Goal: Transaction & Acquisition: Purchase product/service

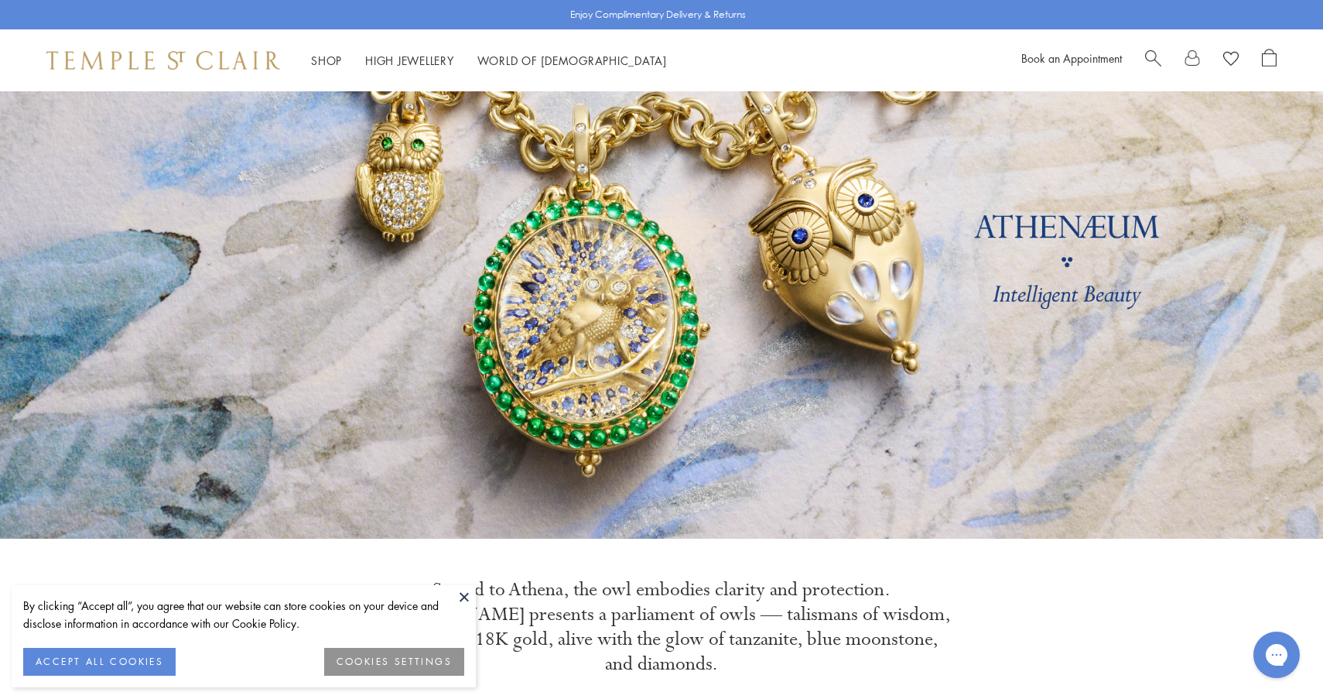
scroll to position [96, 0]
click at [156, 657] on button "ACCEPT ALL COOKIES" at bounding box center [99, 662] width 152 height 28
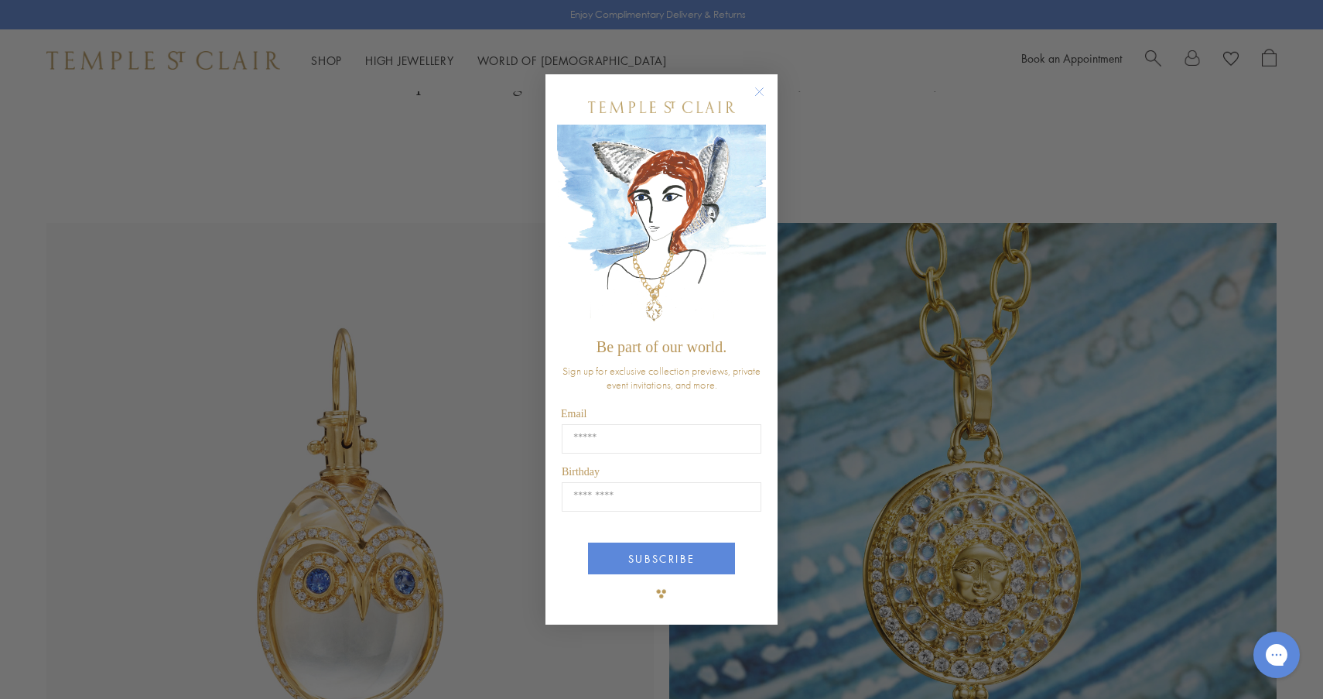
scroll to position [678, 0]
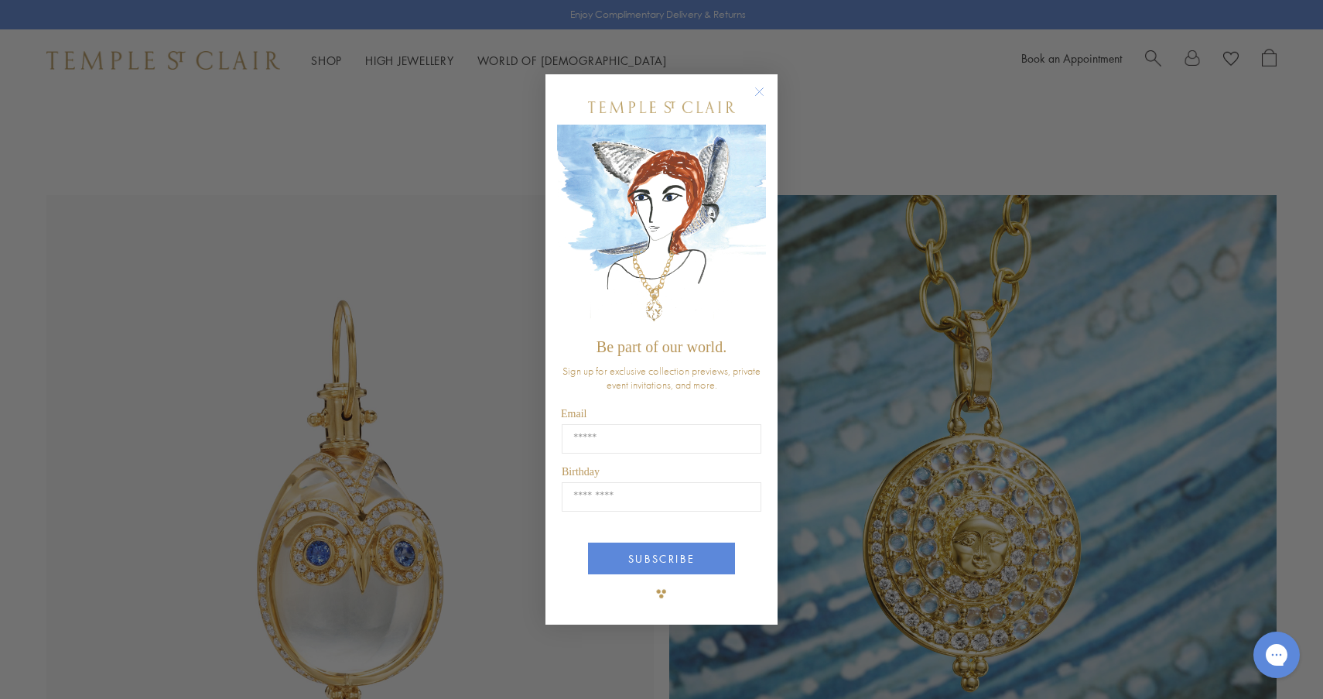
click at [761, 87] on circle "Close dialog" at bounding box center [760, 91] width 19 height 19
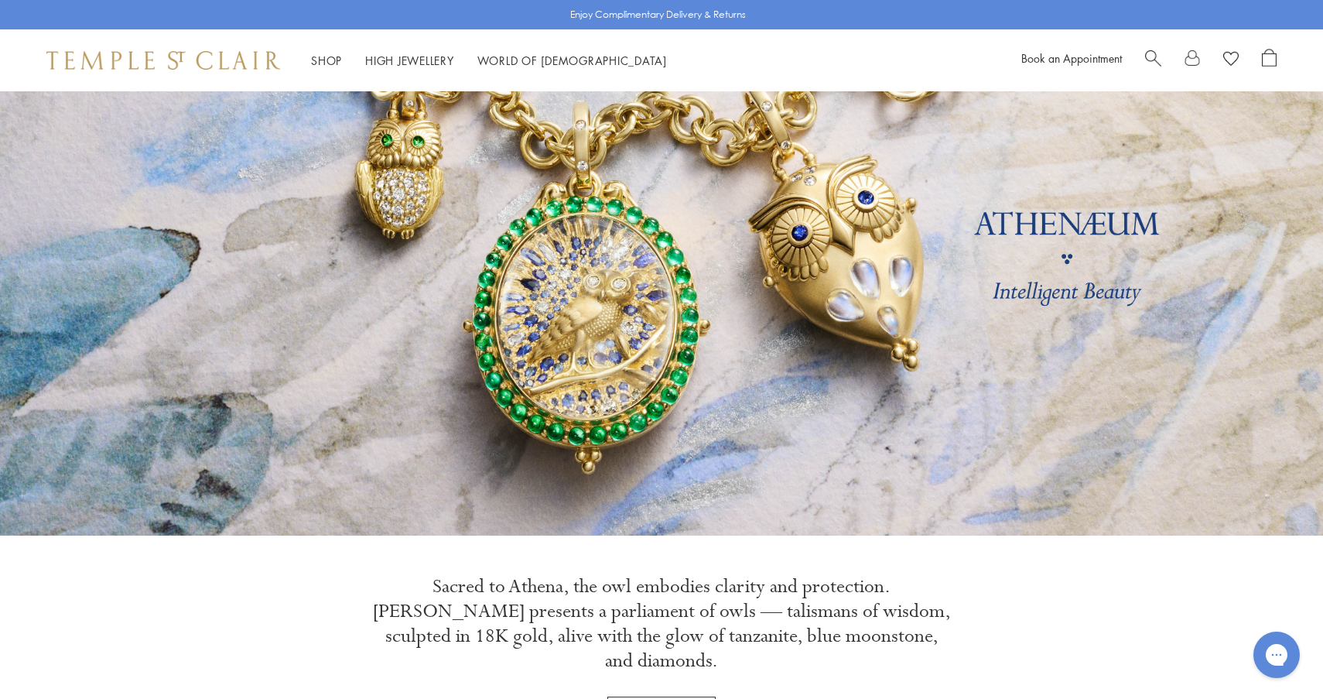
scroll to position [0, 0]
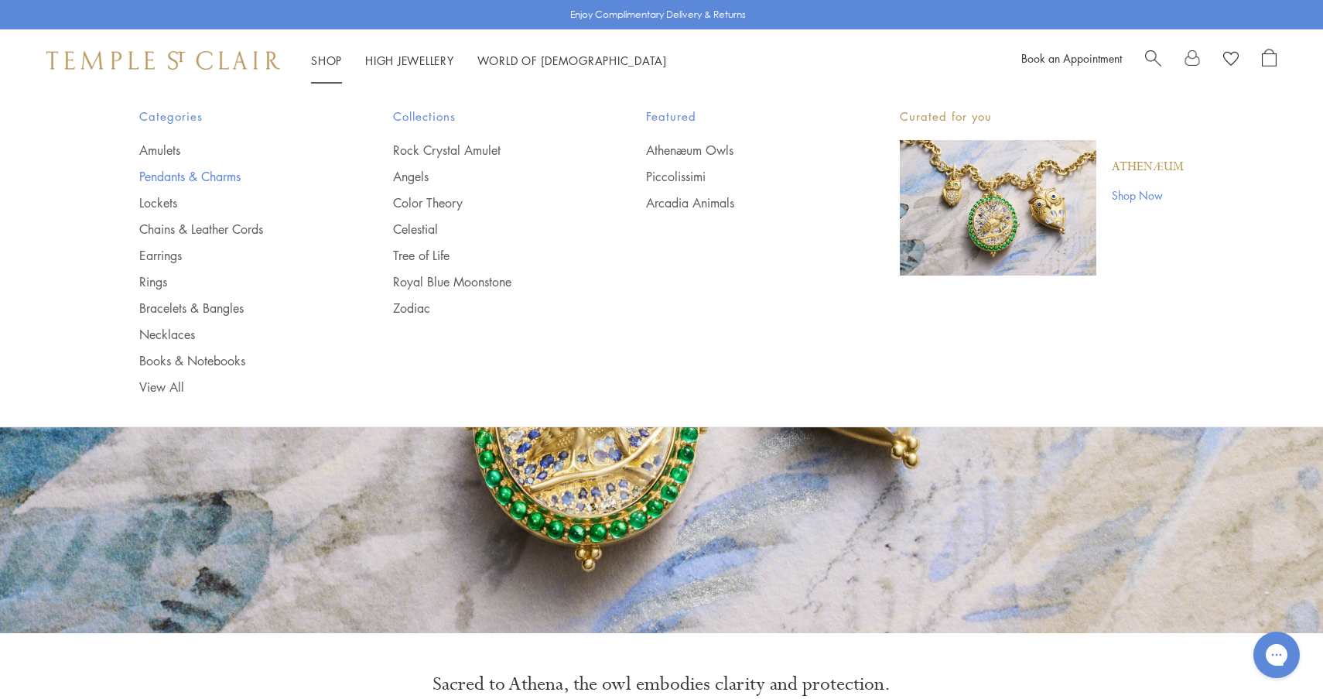
click at [180, 172] on link "Pendants & Charms" at bounding box center [235, 176] width 192 height 17
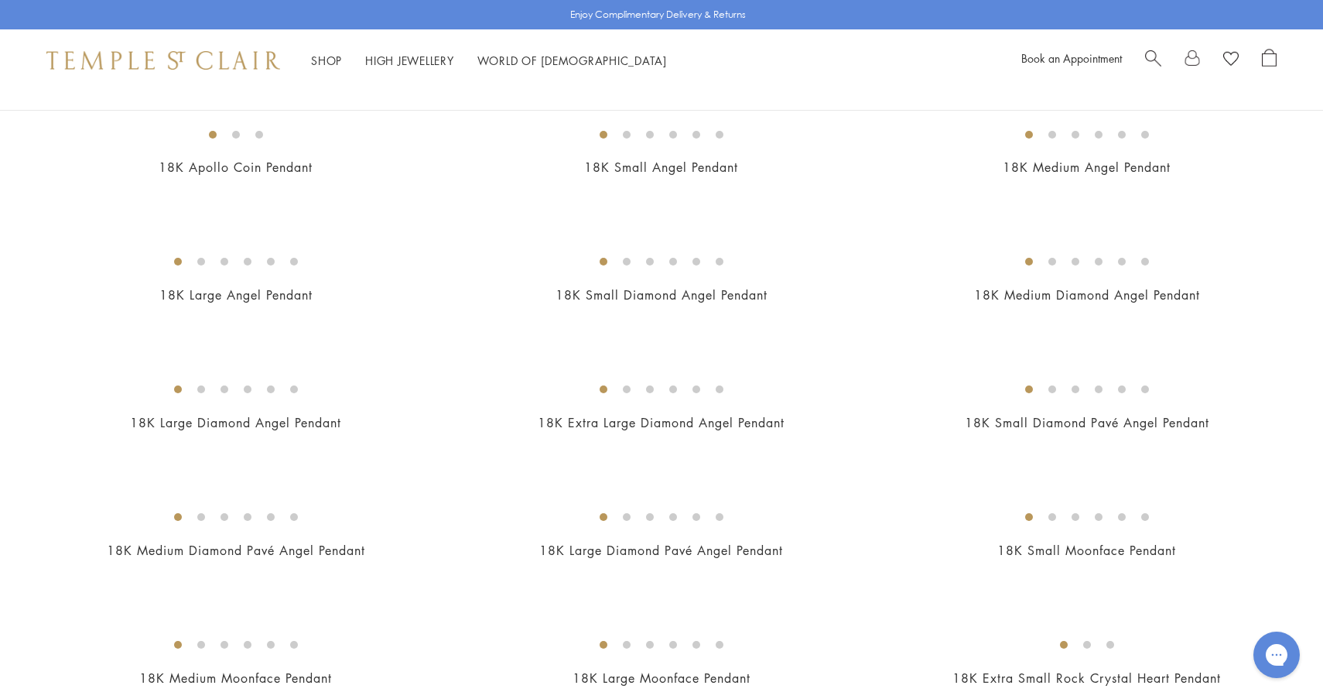
scroll to position [680, 0]
click at [0, 0] on img at bounding box center [0, 0] width 0 height 0
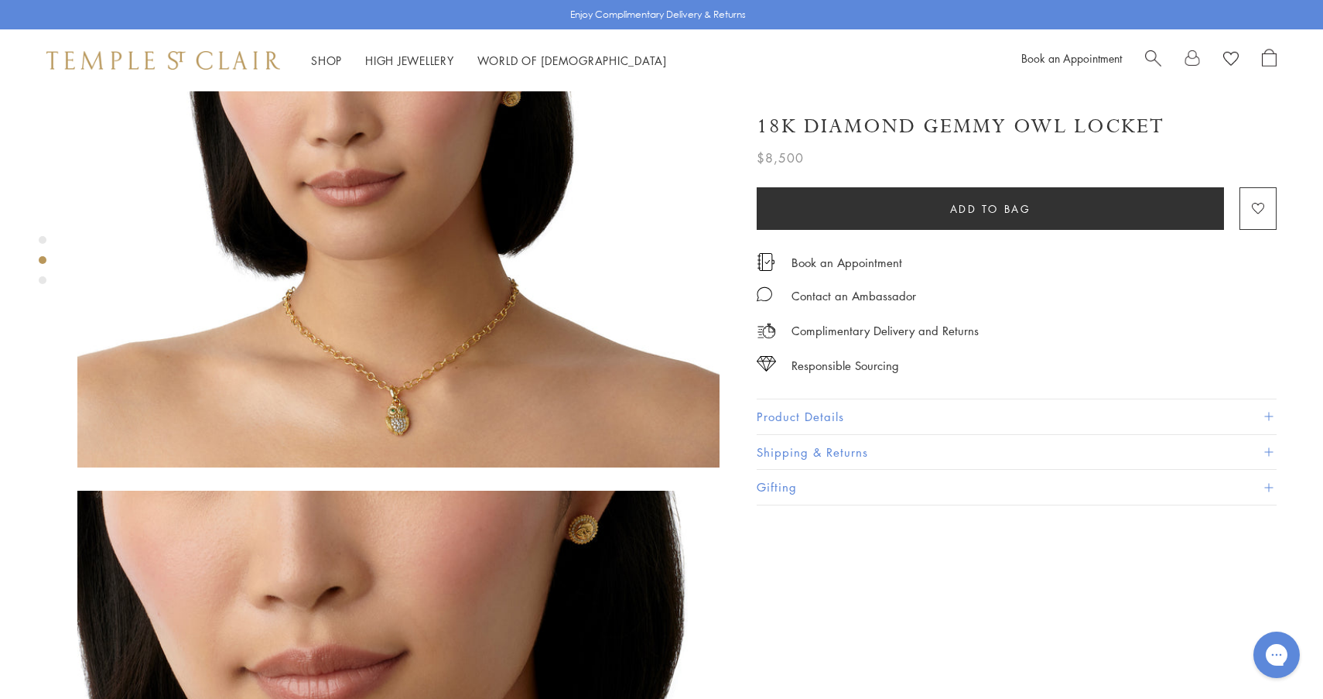
scroll to position [592, 0]
